Goal: Task Accomplishment & Management: Manage account settings

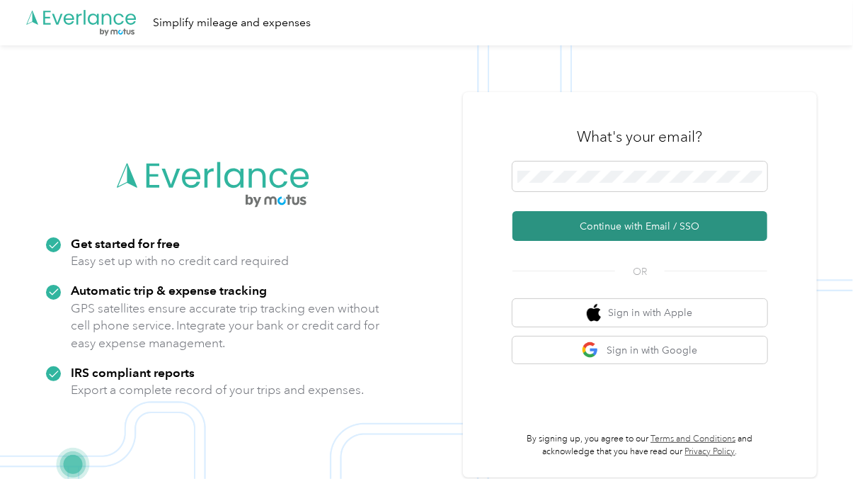
click at [654, 225] on button "Continue with Email / SSO" at bounding box center [640, 226] width 255 height 30
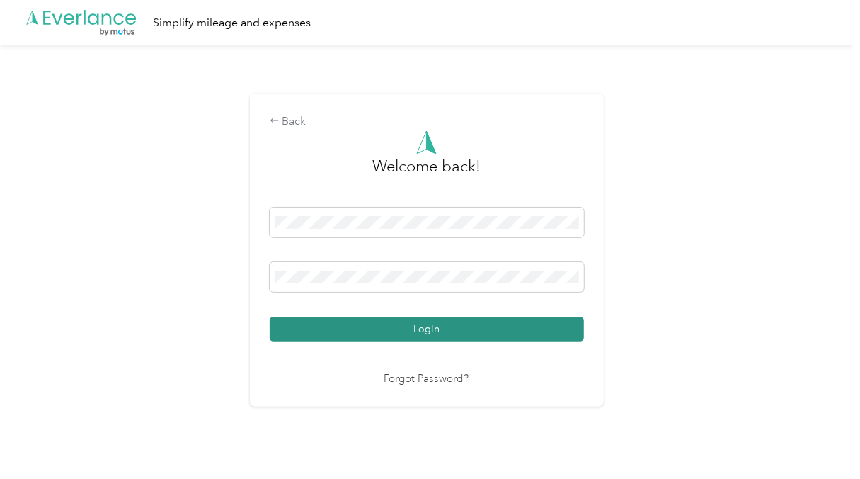
click at [401, 324] on button "Login" at bounding box center [427, 329] width 314 height 25
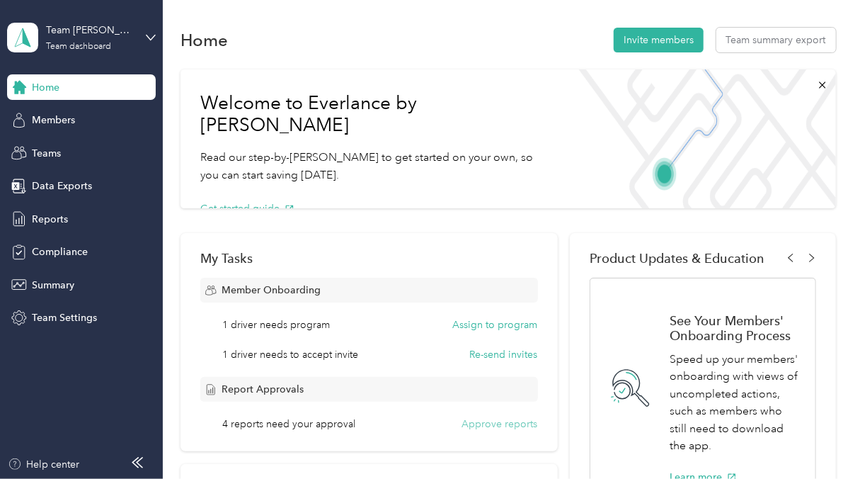
click at [505, 426] on button "Approve reports" at bounding box center [500, 423] width 76 height 15
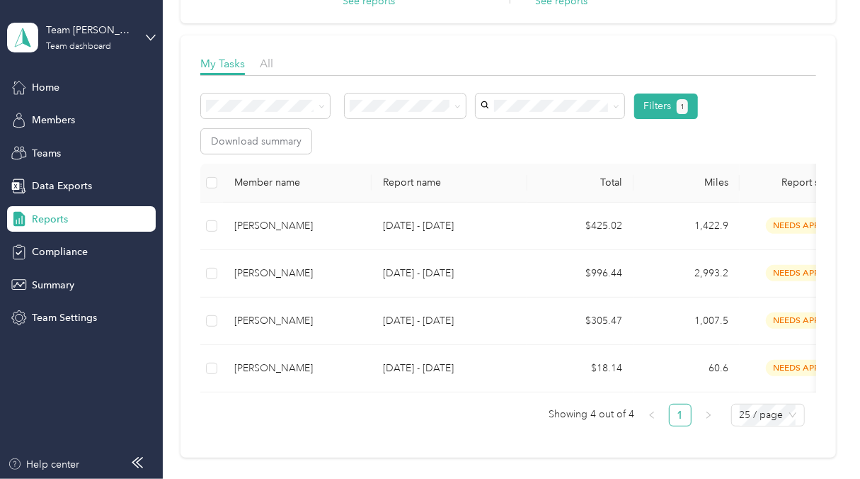
scroll to position [174, 0]
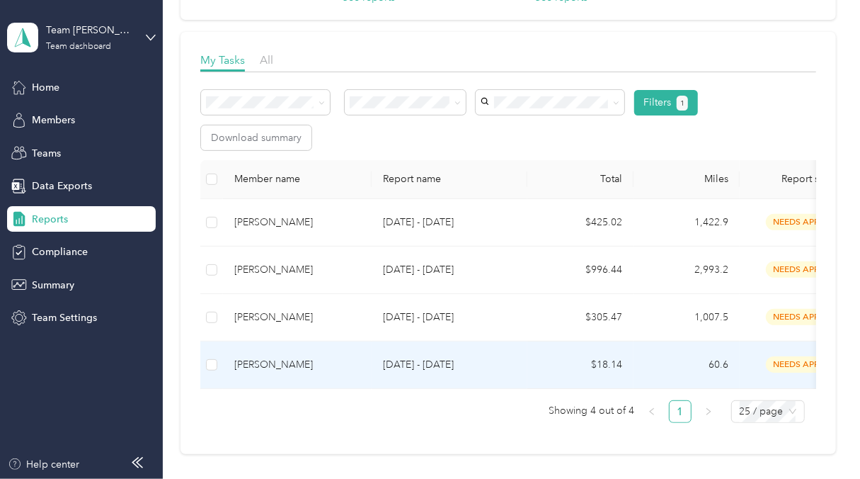
click at [271, 363] on div "[PERSON_NAME]" at bounding box center [297, 365] width 126 height 16
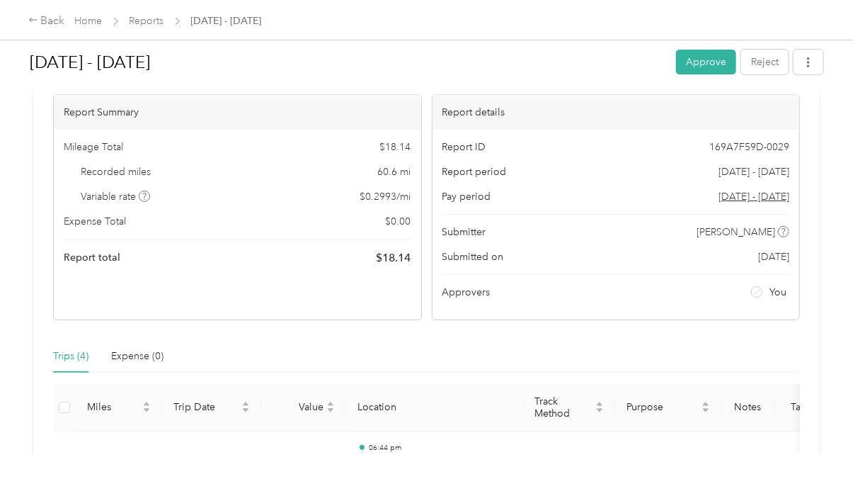
scroll to position [79, 0]
click at [680, 65] on button "Approve" at bounding box center [706, 62] width 60 height 25
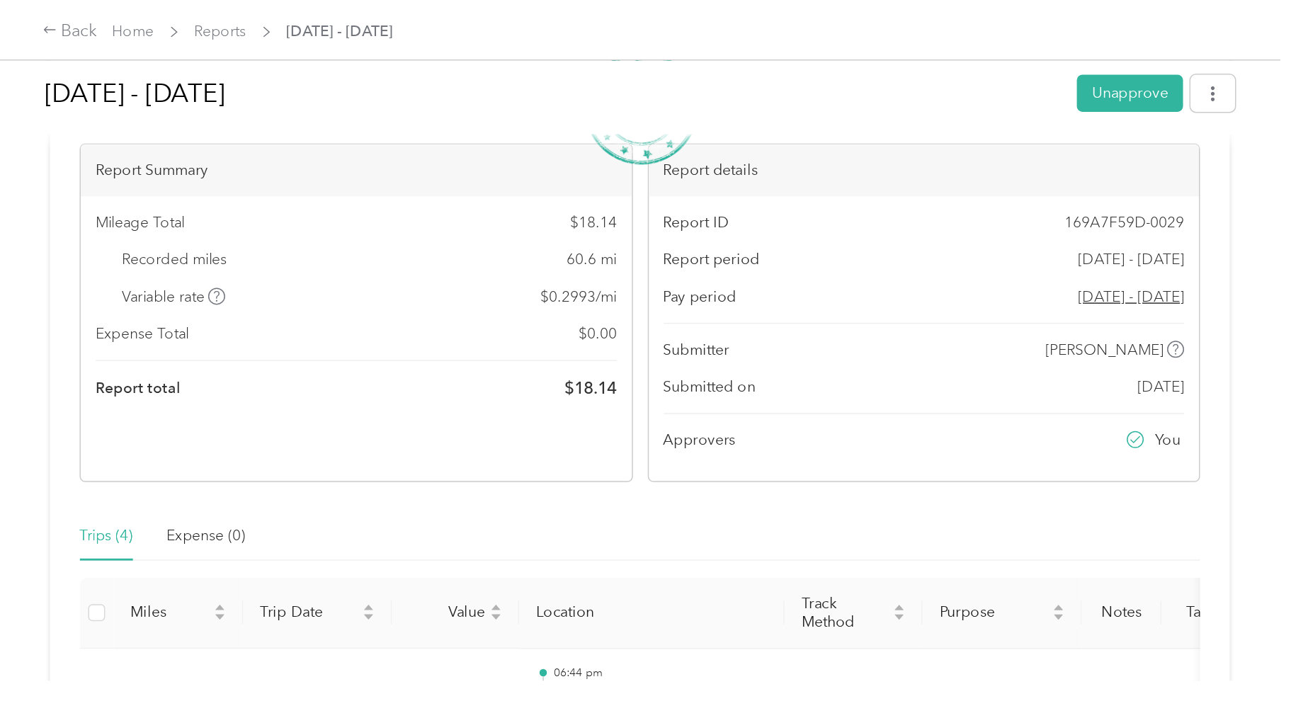
scroll to position [0, 0]
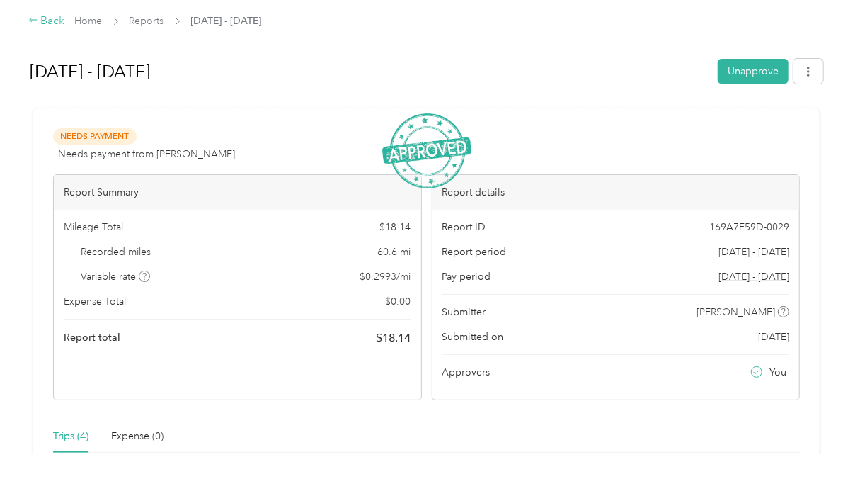
click at [35, 20] on icon at bounding box center [33, 20] width 10 height 10
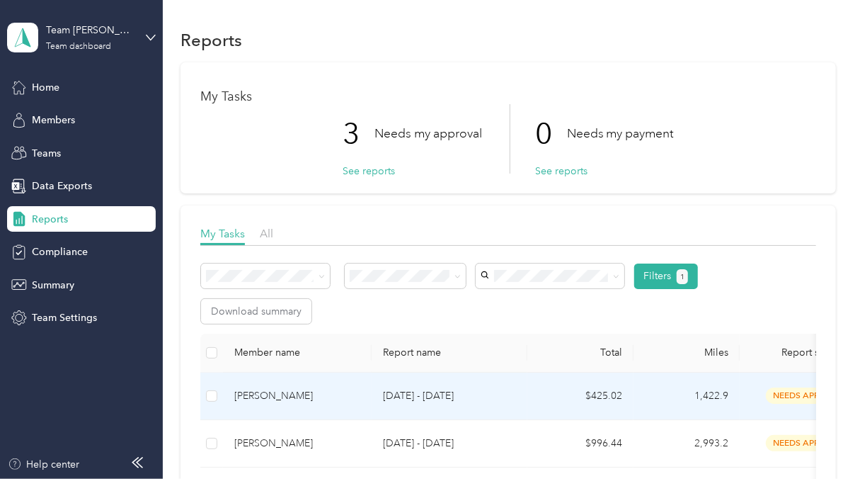
click at [308, 397] on div "[PERSON_NAME]" at bounding box center [297, 396] width 126 height 16
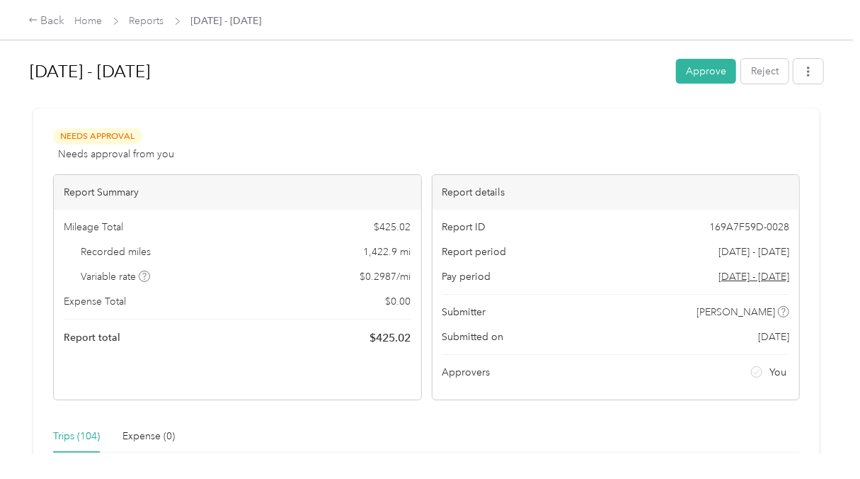
click at [64, 436] on div "Trips (104)" at bounding box center [76, 436] width 47 height 16
click at [74, 433] on div "Trips (104)" at bounding box center [76, 436] width 47 height 16
click at [46, 23] on div "Back" at bounding box center [46, 21] width 37 height 17
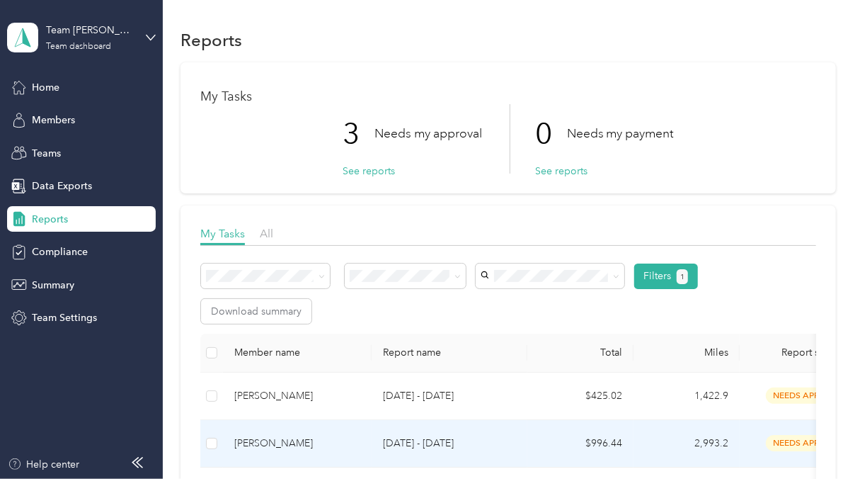
click at [256, 436] on div "[PERSON_NAME]" at bounding box center [297, 444] width 126 height 16
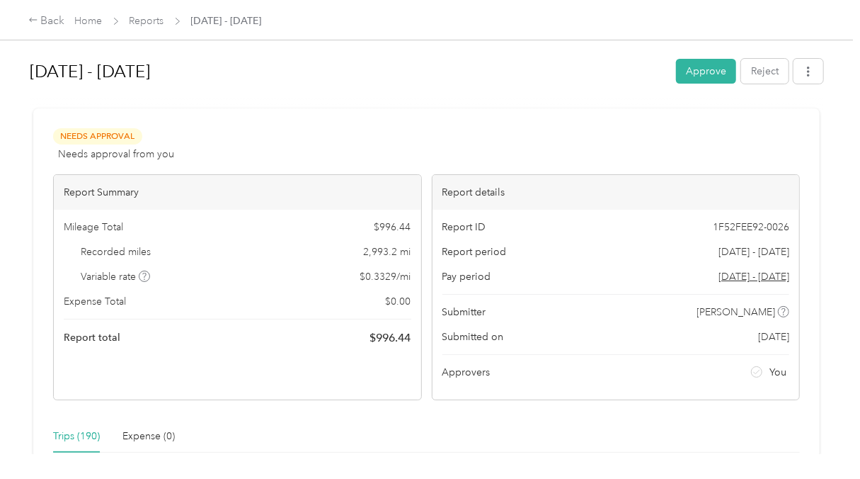
click at [76, 435] on div "Trips (190)" at bounding box center [76, 436] width 47 height 16
click at [68, 438] on div "Trips (190)" at bounding box center [76, 436] width 47 height 16
click at [84, 439] on div "Trips (190)" at bounding box center [76, 436] width 47 height 16
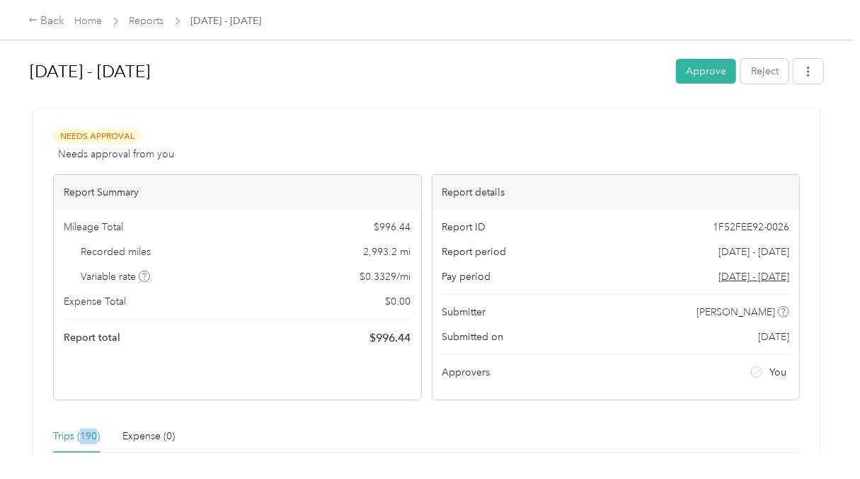
click at [89, 442] on div "Trips (190)" at bounding box center [76, 436] width 47 height 16
click at [256, 433] on div "Trips (190) Expense (0)" at bounding box center [426, 436] width 747 height 33
click at [702, 81] on button "Approve" at bounding box center [706, 71] width 60 height 25
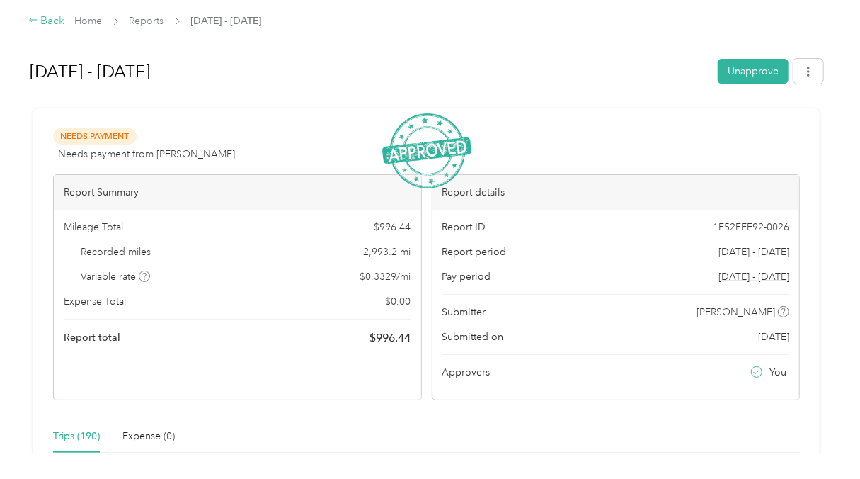
click at [44, 18] on div "Back" at bounding box center [46, 21] width 37 height 17
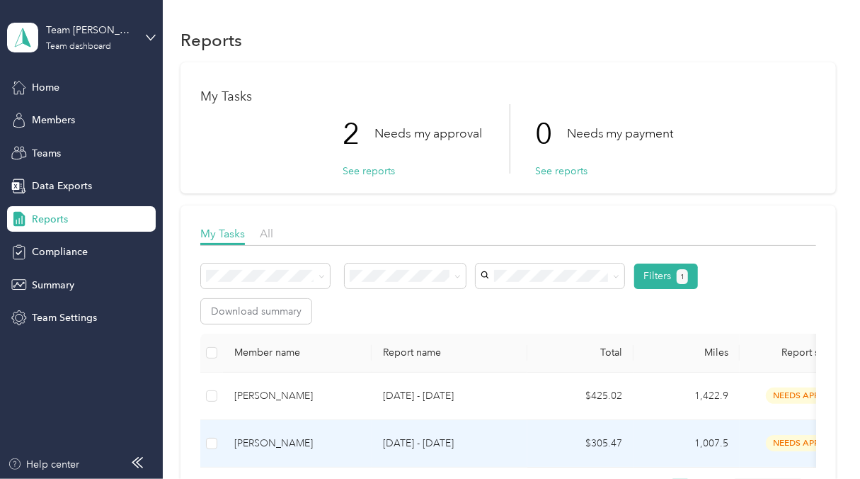
click at [260, 446] on div "[PERSON_NAME]" at bounding box center [297, 444] width 126 height 16
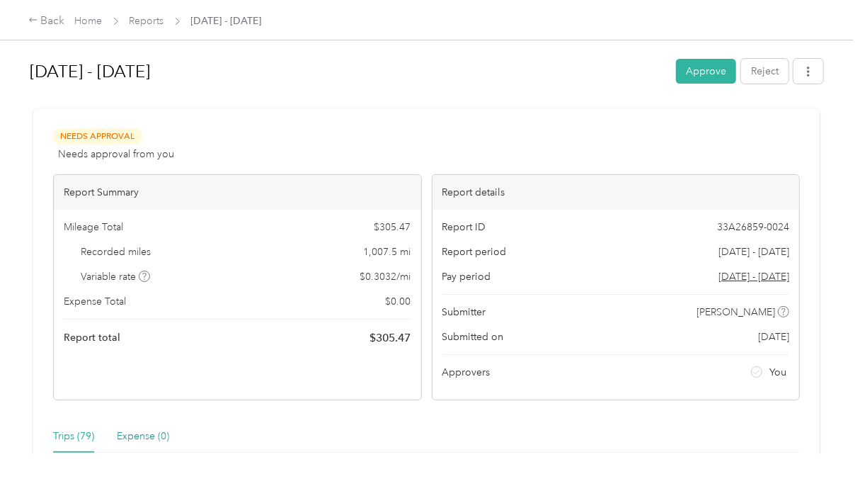
click at [124, 433] on div "Expense (0)" at bounding box center [143, 436] width 52 height 16
click at [77, 435] on div "Trips (79)" at bounding box center [73, 436] width 41 height 16
click at [693, 68] on button "Approve" at bounding box center [706, 71] width 60 height 25
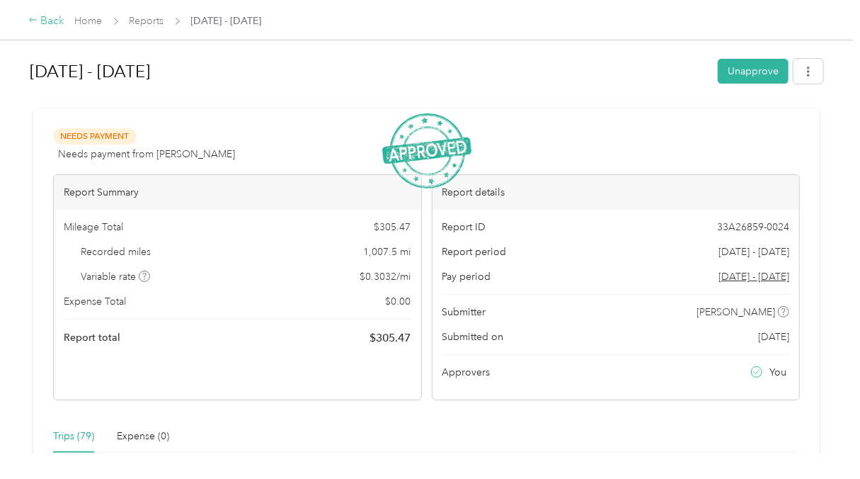
click at [46, 24] on div "Back" at bounding box center [46, 21] width 37 height 17
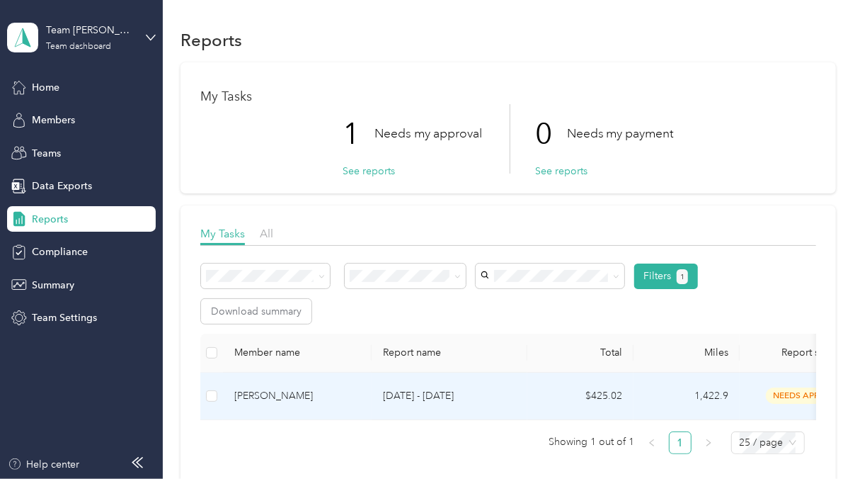
click at [291, 395] on div "[PERSON_NAME]" at bounding box center [297, 396] width 126 height 16
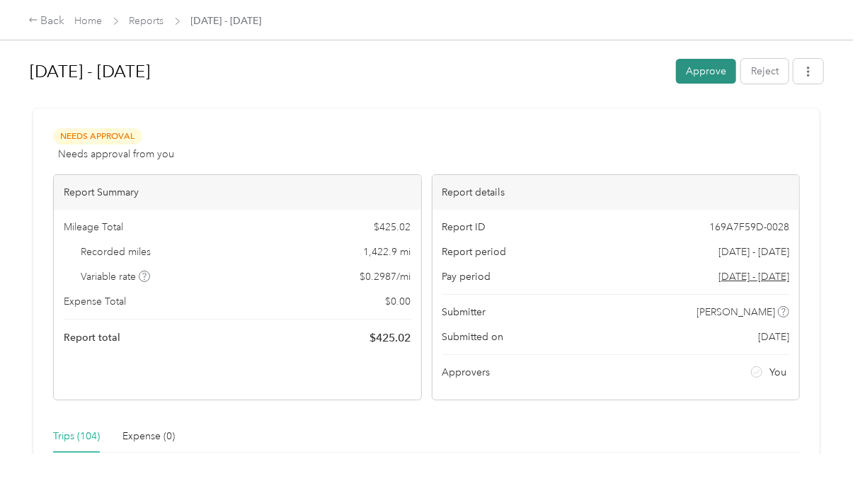
click at [704, 81] on button "Approve" at bounding box center [706, 71] width 60 height 25
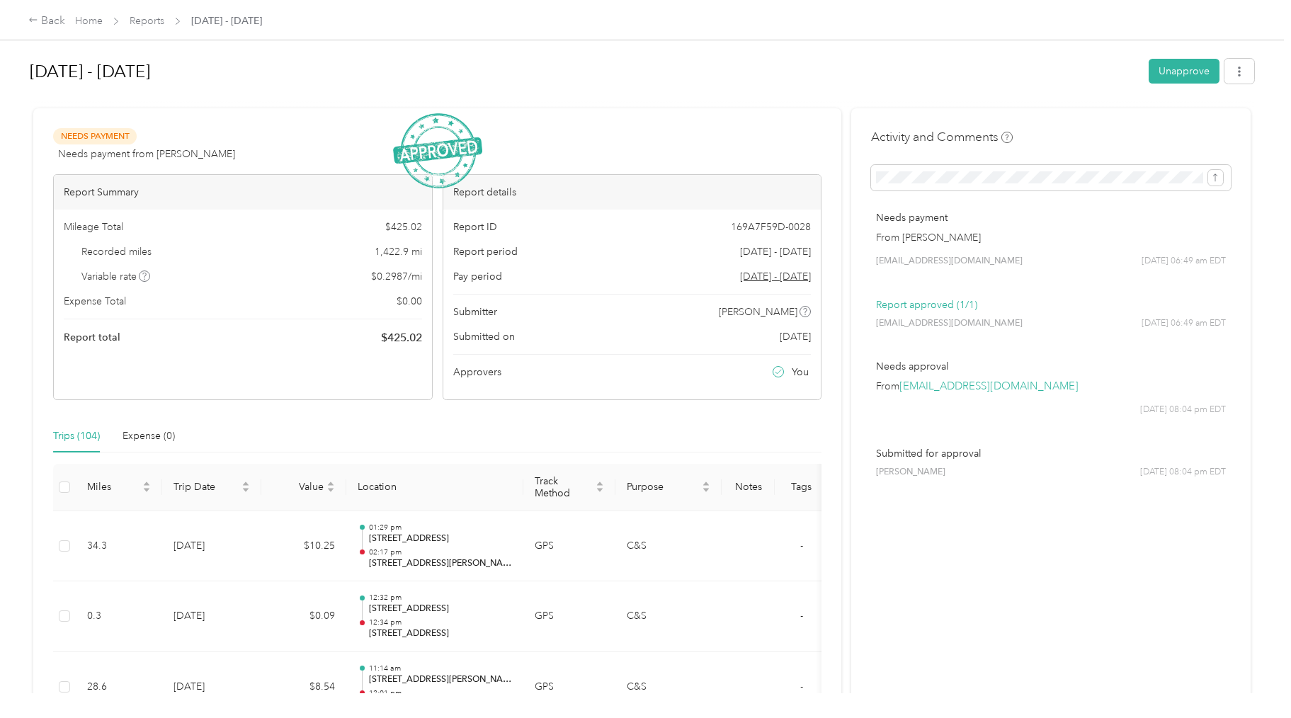
drag, startPoint x: 820, startPoint y: 1, endPoint x: 785, endPoint y: 93, distance: 98.0
click at [785, 93] on div "[DATE] - [DATE] Unapprove" at bounding box center [642, 74] width 1224 height 42
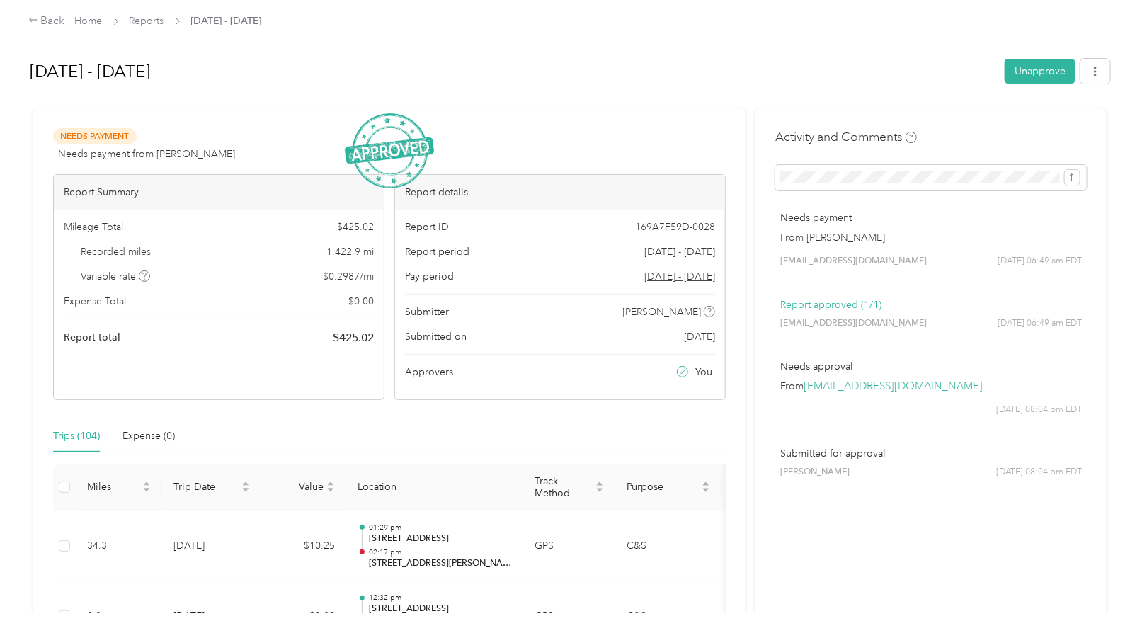
drag, startPoint x: 1231, startPoint y: 0, endPoint x: 669, endPoint y: 86, distance: 568.9
click at [669, 86] on h1 "[DATE] - [DATE]" at bounding box center [512, 72] width 965 height 34
click at [52, 25] on div "Back" at bounding box center [46, 21] width 37 height 17
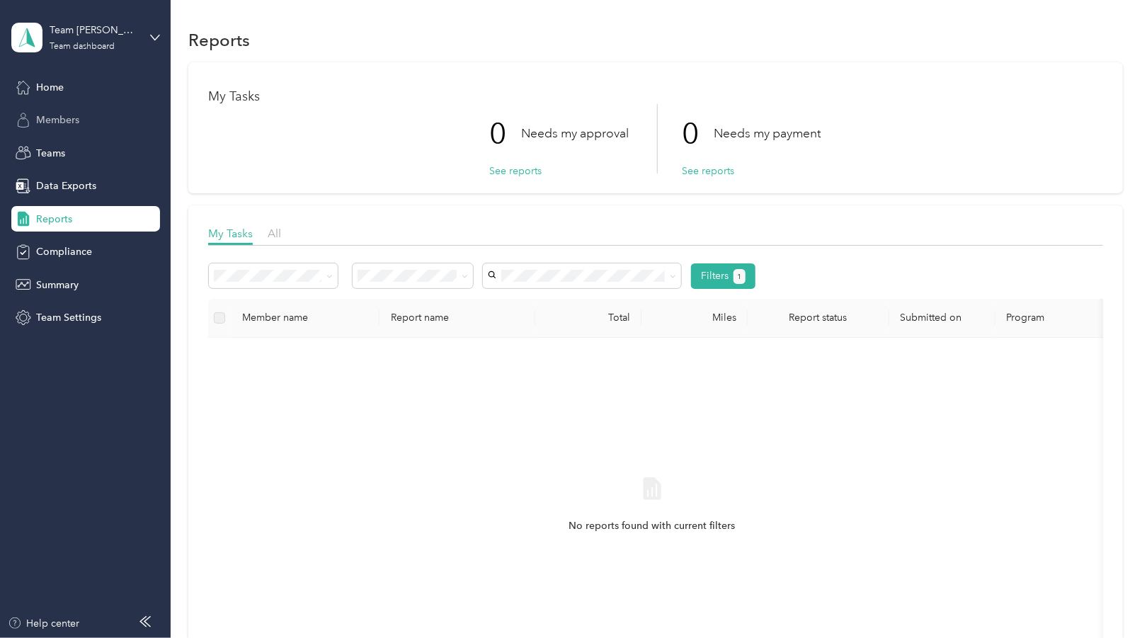
click at [59, 118] on span "Members" at bounding box center [57, 120] width 43 height 15
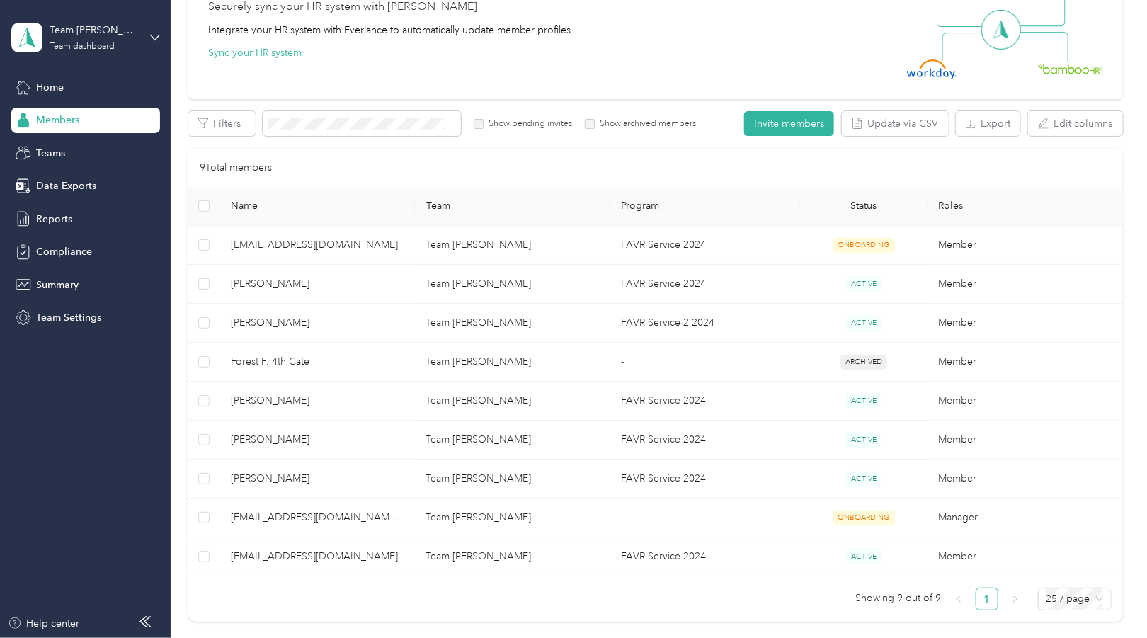
scroll to position [153, 0]
